Goal: Task Accomplishment & Management: Manage account settings

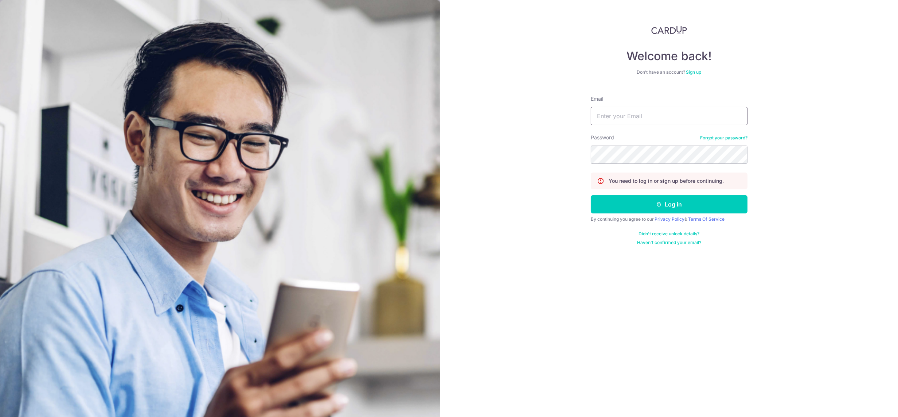
click at [618, 120] on input "Email" at bounding box center [669, 116] width 157 height 18
type input "lady.labarda@habyt.com"
click at [591, 195] on button "Log in" at bounding box center [669, 204] width 157 height 18
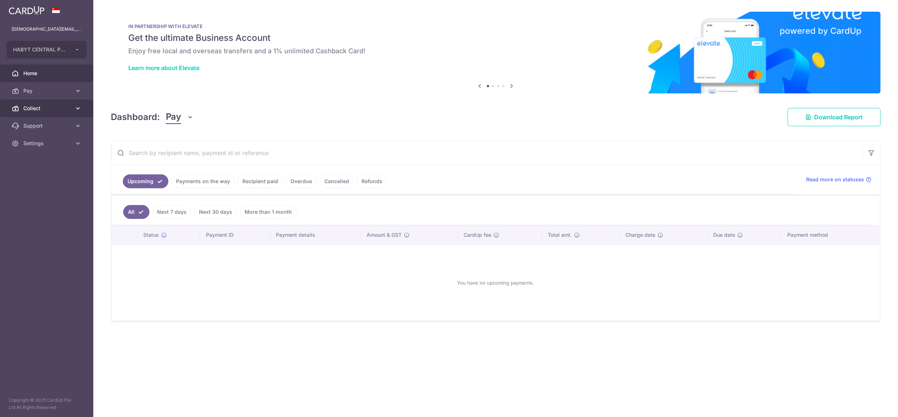
click at [34, 109] on span "Collect" at bounding box center [47, 108] width 48 height 7
click at [42, 128] on span "Dashboard" at bounding box center [47, 125] width 48 height 7
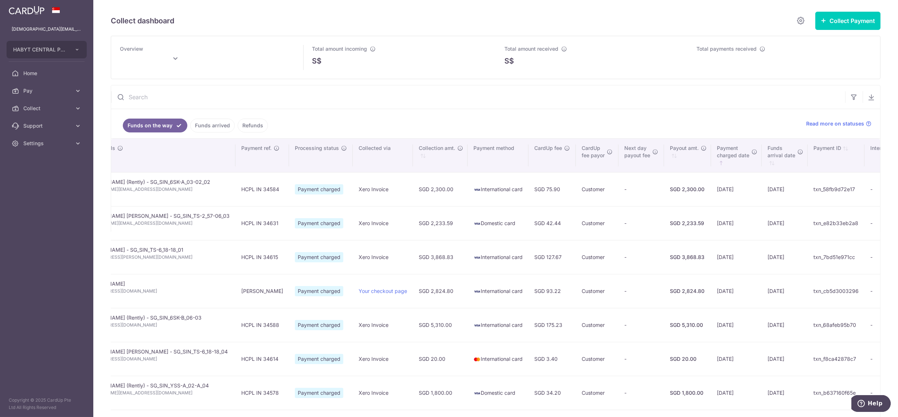
scroll to position [0, 196]
type input "October 2025"
click at [50, 148] on link "Settings" at bounding box center [46, 144] width 93 height 18
click at [42, 175] on span "Logout" at bounding box center [47, 178] width 48 height 7
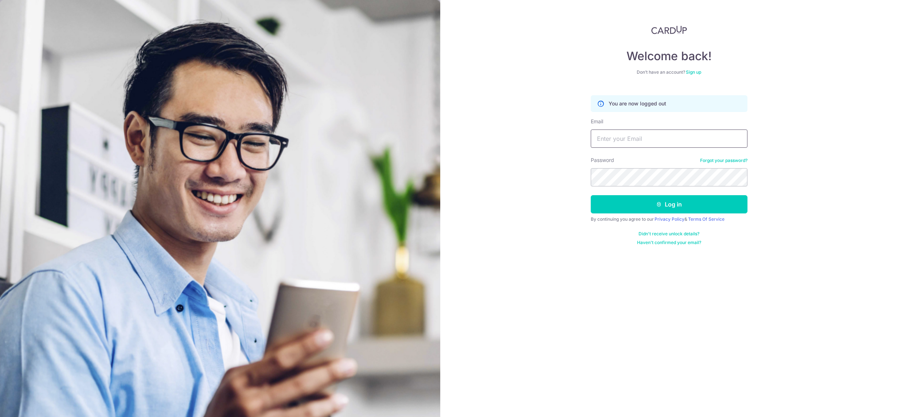
click at [612, 137] on input "Email" at bounding box center [669, 138] width 157 height 18
type input "lady.labarda+hcs1@habyt.com"
click at [591, 195] on button "Log in" at bounding box center [669, 204] width 157 height 18
